Goal: Task Accomplishment & Management: Manage account settings

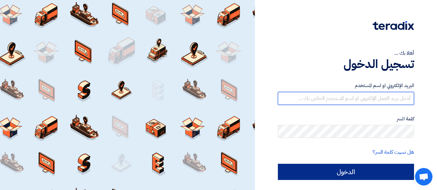
type input "[EMAIL_ADDRESS][DOMAIN_NAME]"
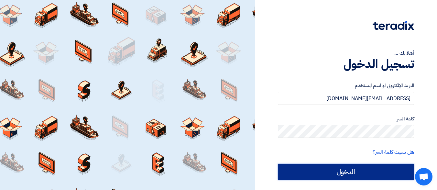
click at [356, 171] on input "الدخول" at bounding box center [346, 172] width 136 height 16
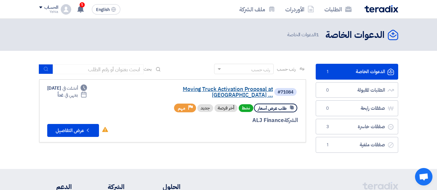
click at [206, 90] on link "Moving Truck Activation Proposal at [GEOGRAPHIC_DATA] ..." at bounding box center [208, 92] width 129 height 12
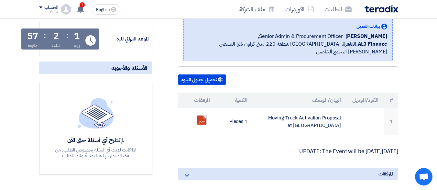
scroll to position [121, 0]
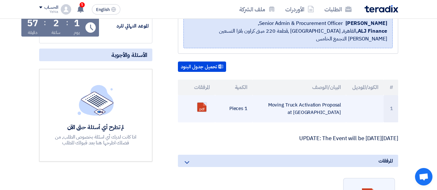
click at [203, 102] on link at bounding box center [223, 121] width 52 height 39
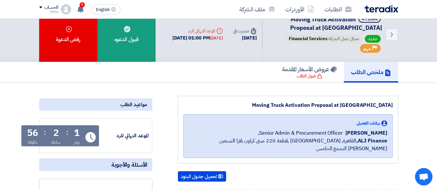
scroll to position [0, 0]
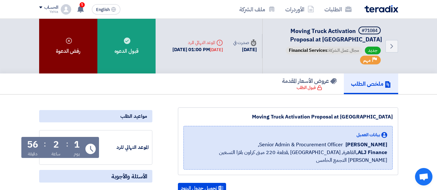
click at [70, 51] on div "رفض الدعوة" at bounding box center [68, 46] width 58 height 55
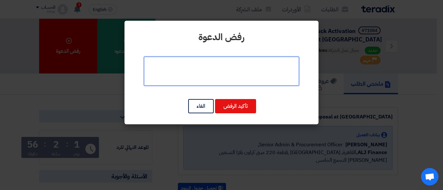
click at [230, 71] on textarea at bounding box center [221, 71] width 155 height 29
type textarea "ضيق الوقت"
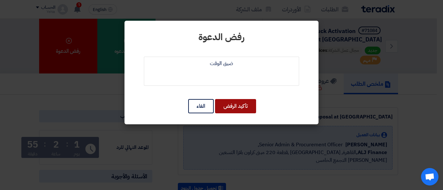
click at [231, 106] on button "تأكيد الرفض" at bounding box center [235, 106] width 41 height 14
